Goal: Task Accomplishment & Management: Manage account settings

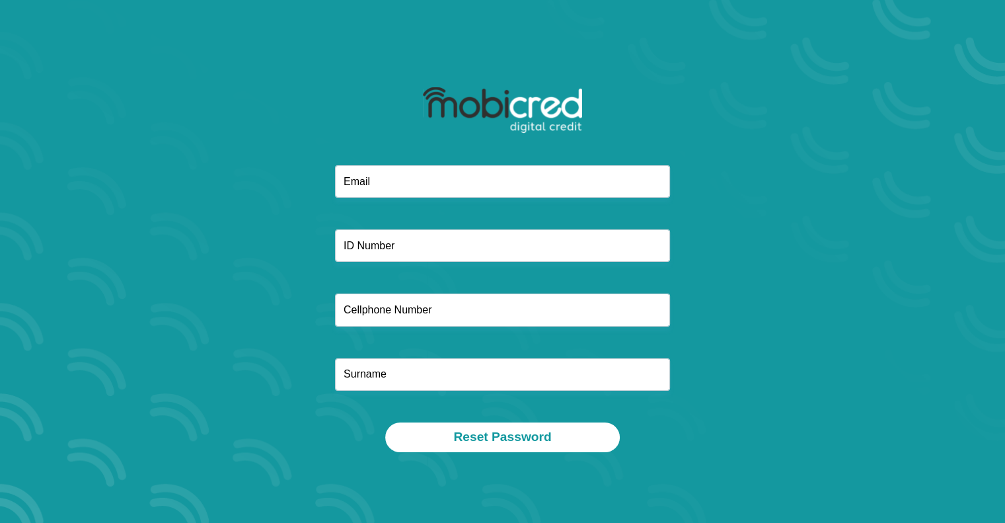
scroll to position [13699, 0]
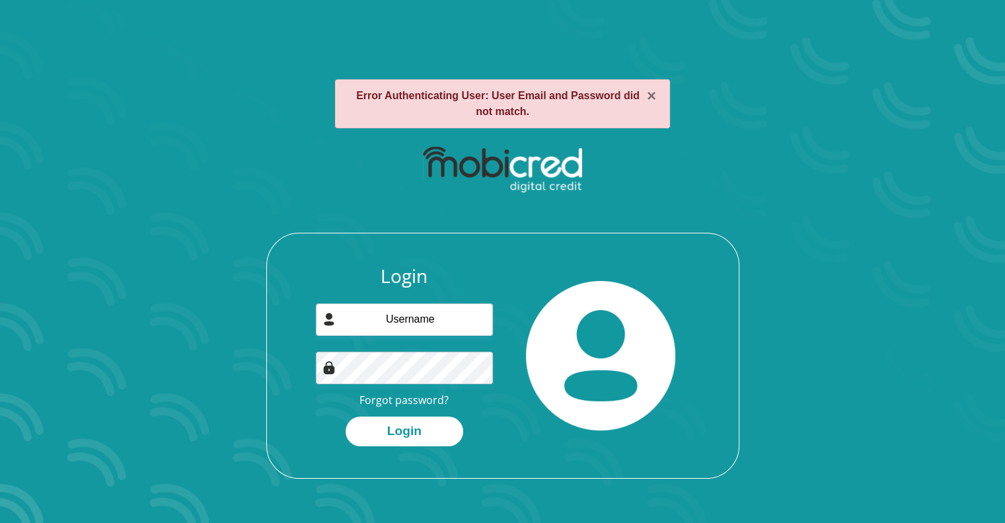
scroll to position [13699, 0]
type input "samantha.kathleen.smith7@gmail.com"
click at [410, 396] on link "Forgot password?" at bounding box center [403, 399] width 89 height 15
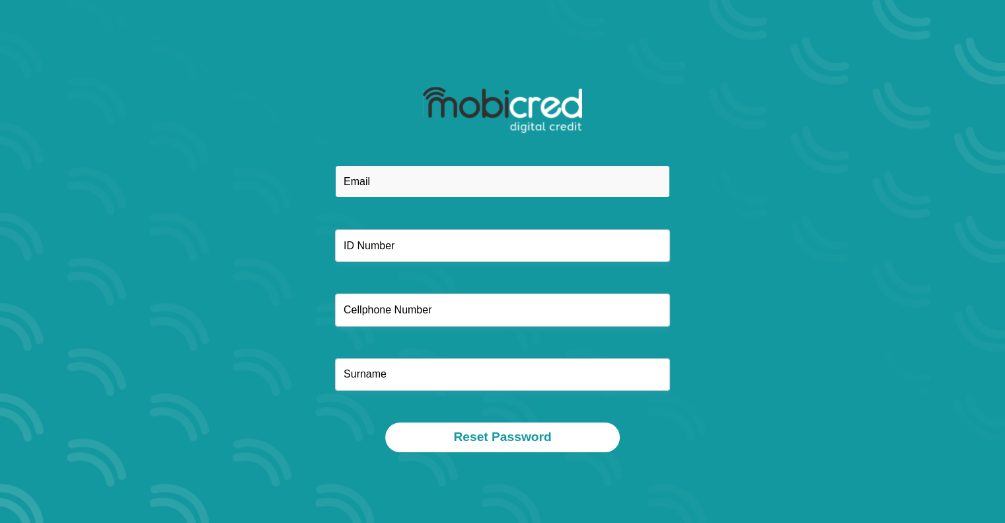
click at [487, 182] on input "email" at bounding box center [502, 181] width 335 height 32
type input "samantha.kathleen.smith7@gmail.com"
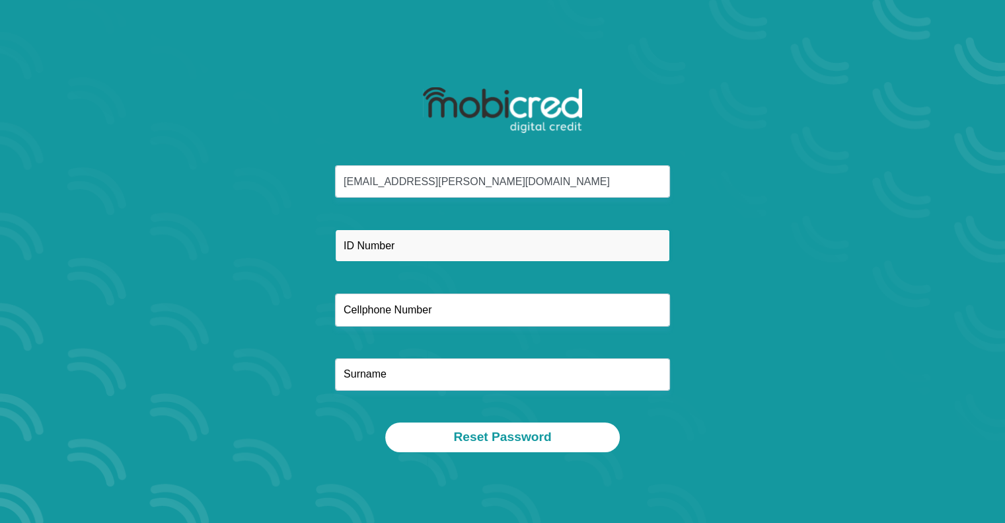
click at [441, 252] on input "text" at bounding box center [502, 245] width 335 height 32
type input "8902060157087"
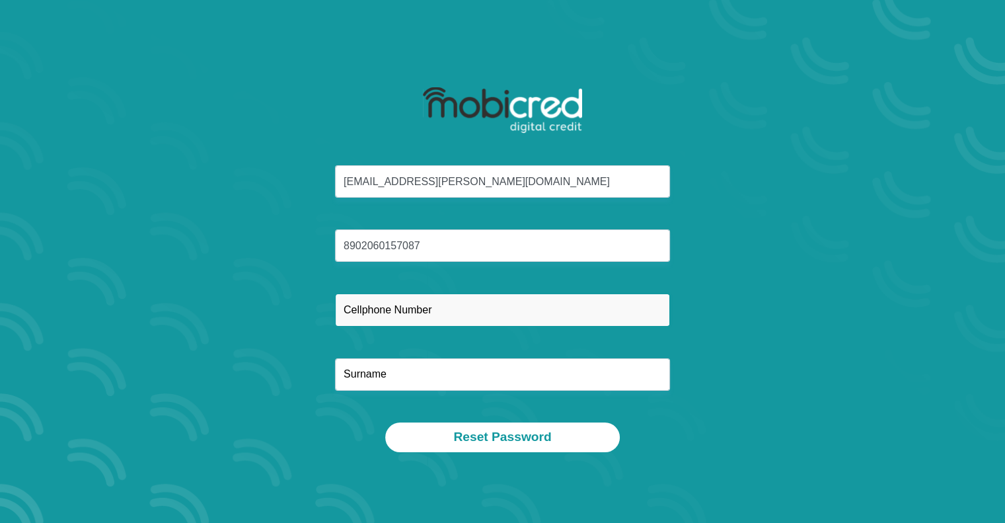
click at [439, 317] on input "text" at bounding box center [502, 309] width 335 height 32
type input "0782669509"
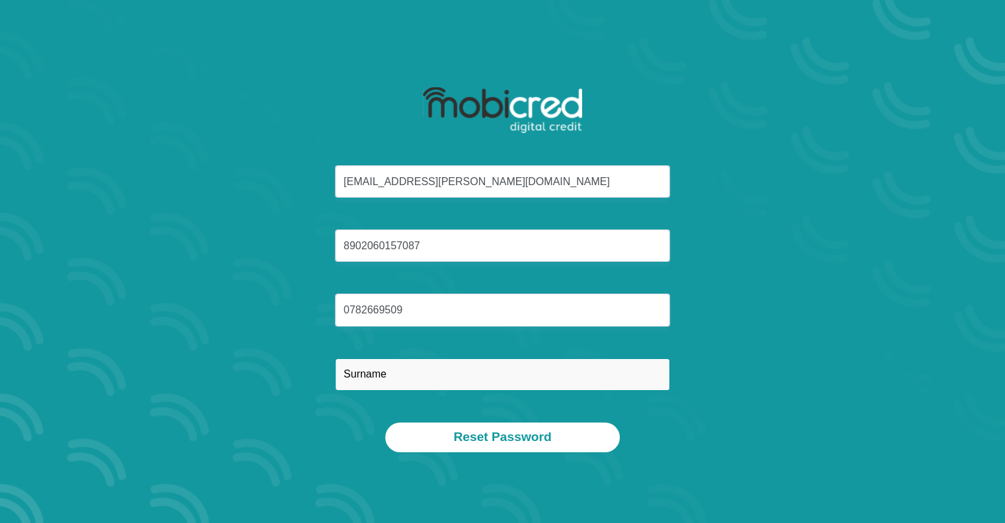
type input "Starling"
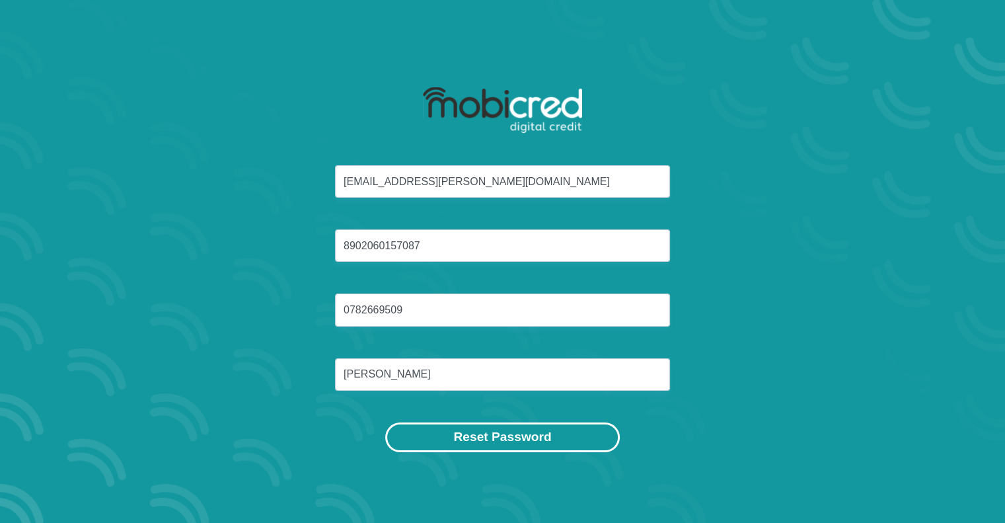
click at [510, 450] on button "Reset Password" at bounding box center [502, 437] width 234 height 30
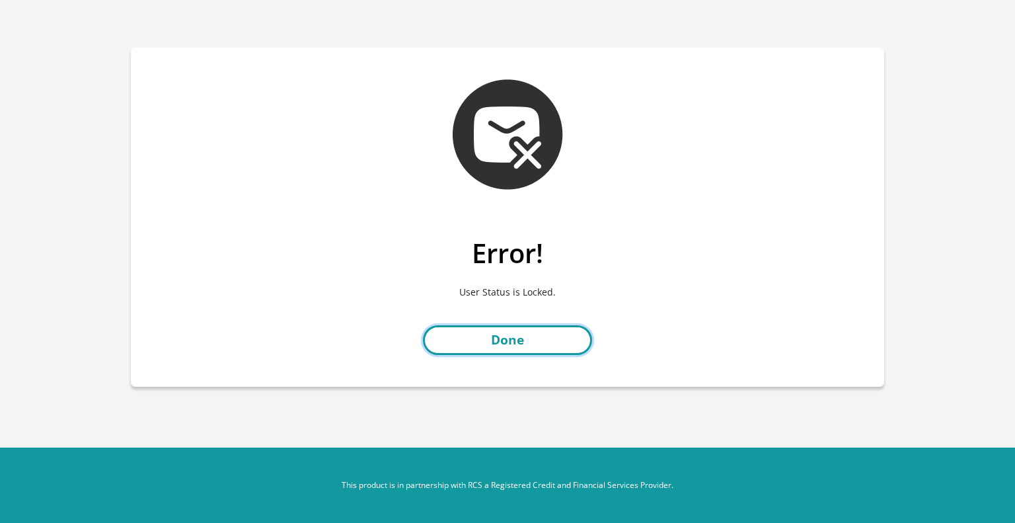
click at [507, 332] on link "Done" at bounding box center [507, 340] width 169 height 30
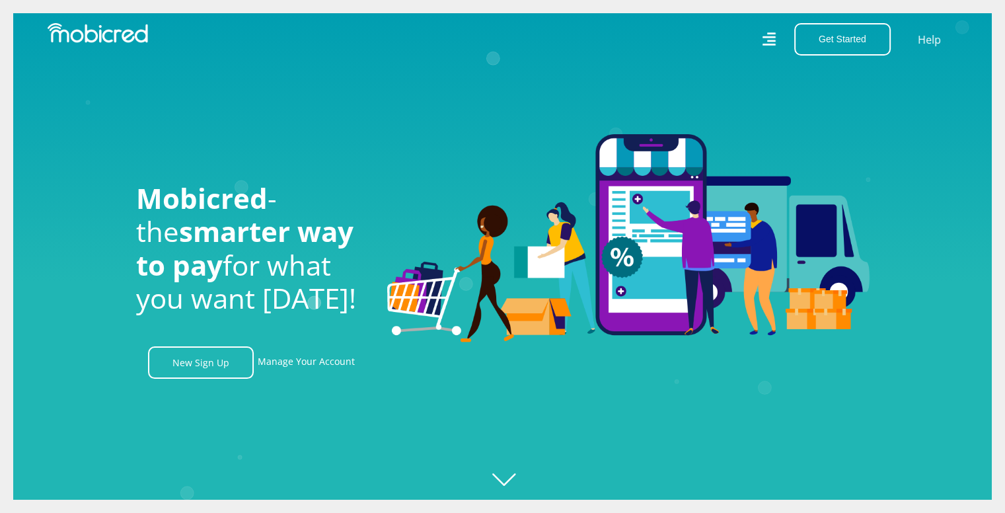
scroll to position [11916, 0]
